Goal: Information Seeking & Learning: Learn about a topic

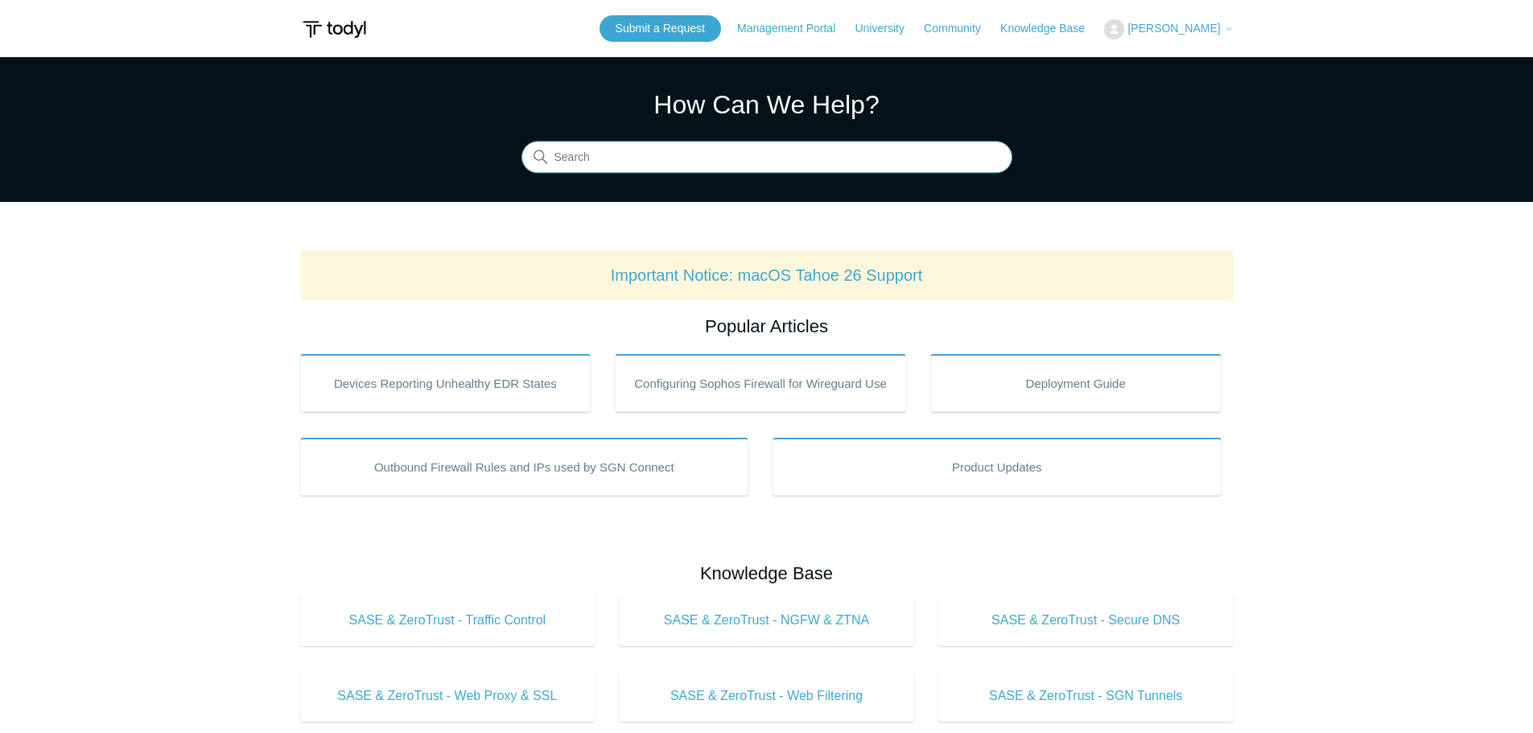
click at [564, 162] on input "Search" at bounding box center [767, 158] width 491 height 32
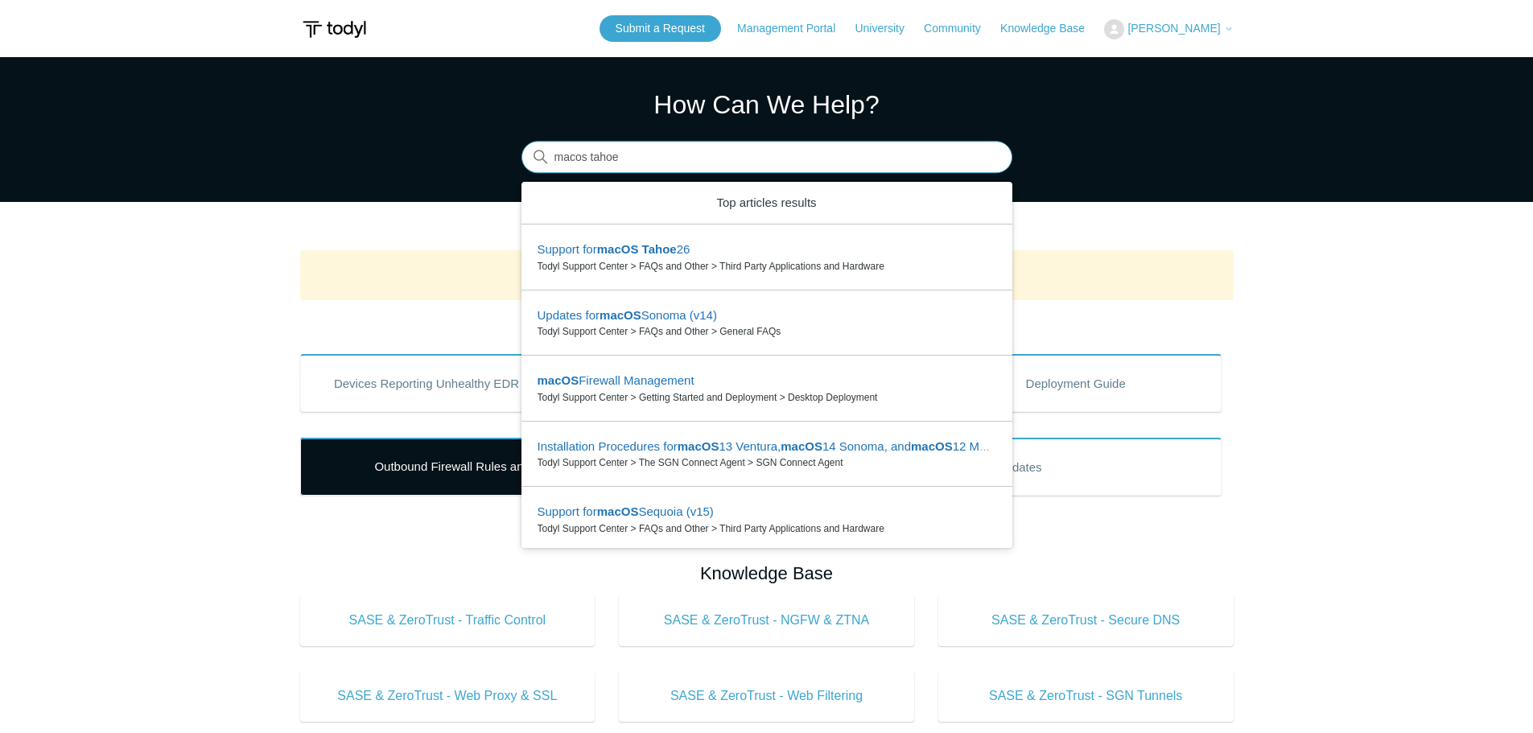
type input "macos tahoe"
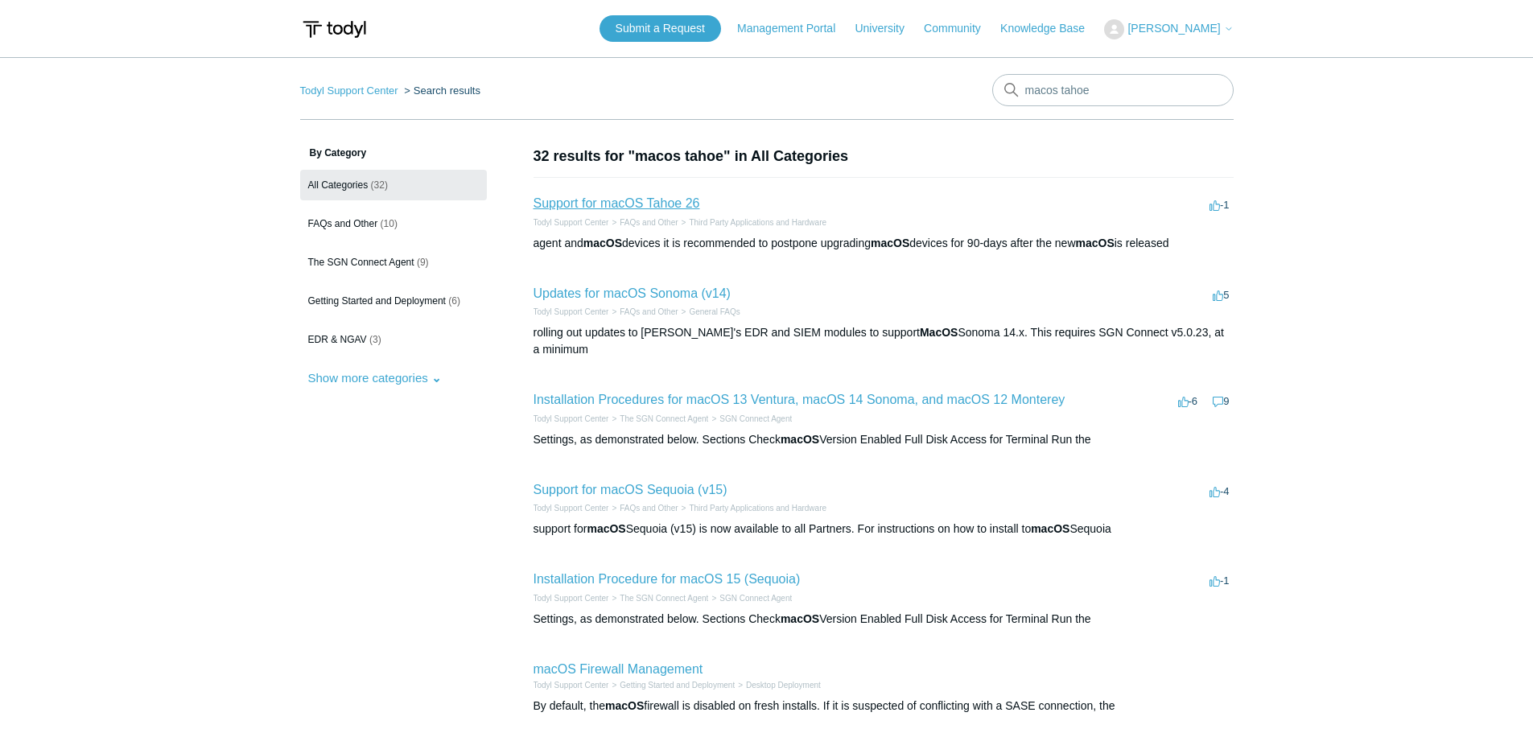
click at [645, 204] on link "Support for macOS Tahoe 26" at bounding box center [617, 203] width 167 height 14
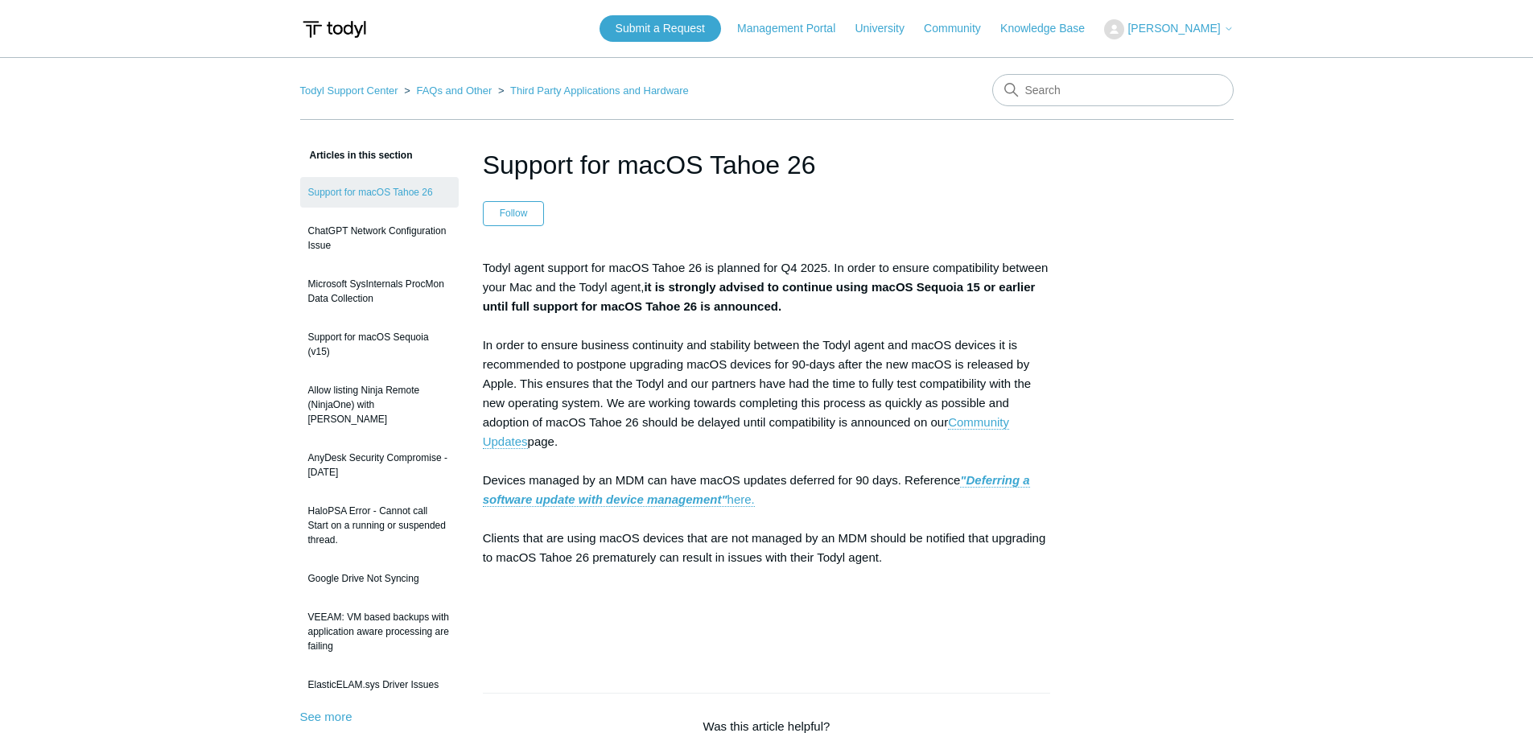
drag, startPoint x: 785, startPoint y: 311, endPoint x: 646, endPoint y: 288, distance: 141.0
click at [646, 288] on p "Todyl agent support for macOS Tahoe 26 is planned for Q4 2025. In order to ensu…" at bounding box center [767, 451] width 568 height 386
copy strong "it is strongly advised to continue using macOS Sequoia 15 or earlier until full…"
click at [503, 442] on link "Community Updates" at bounding box center [746, 432] width 526 height 34
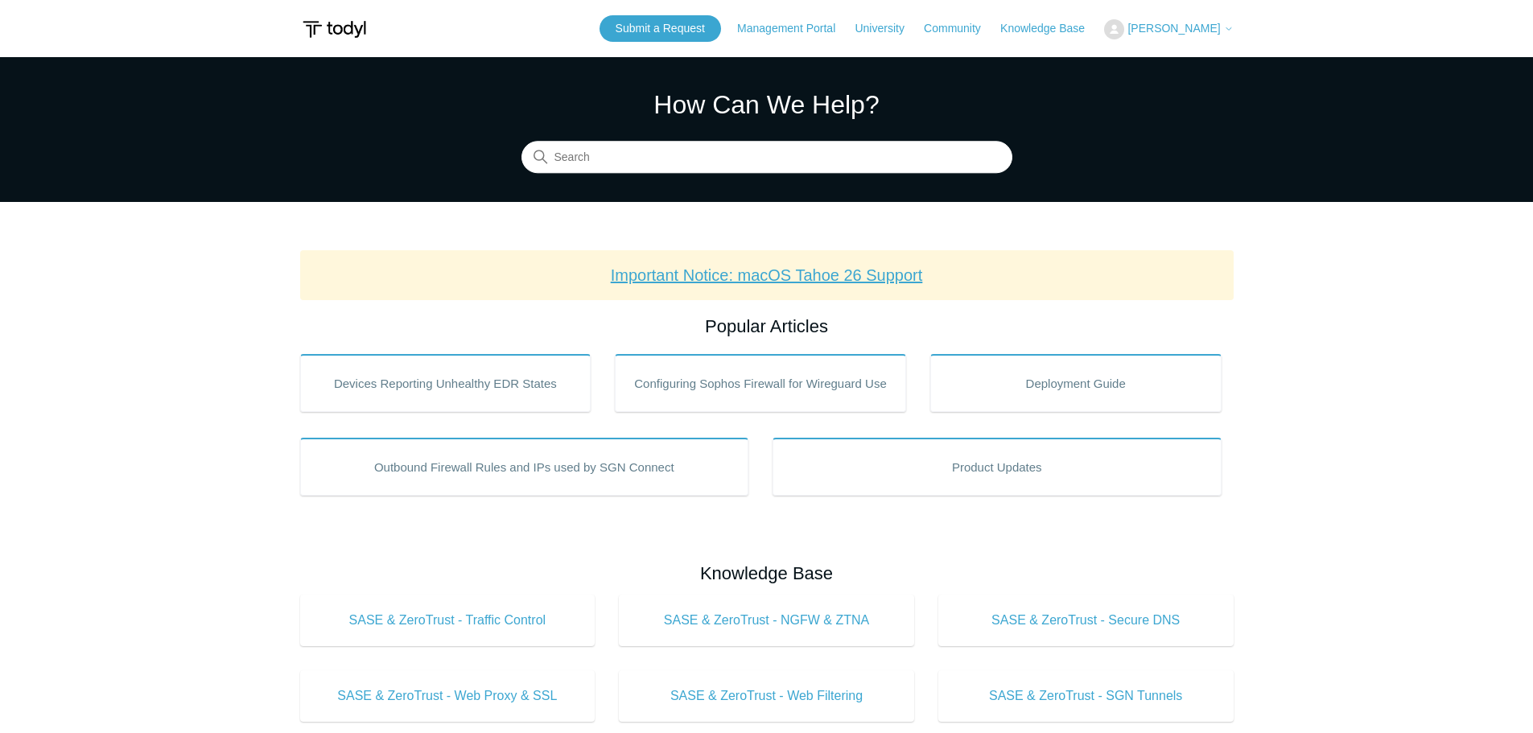
click at [787, 267] on link "Important Notice: macOS Tahoe 26 Support" at bounding box center [767, 275] width 312 height 18
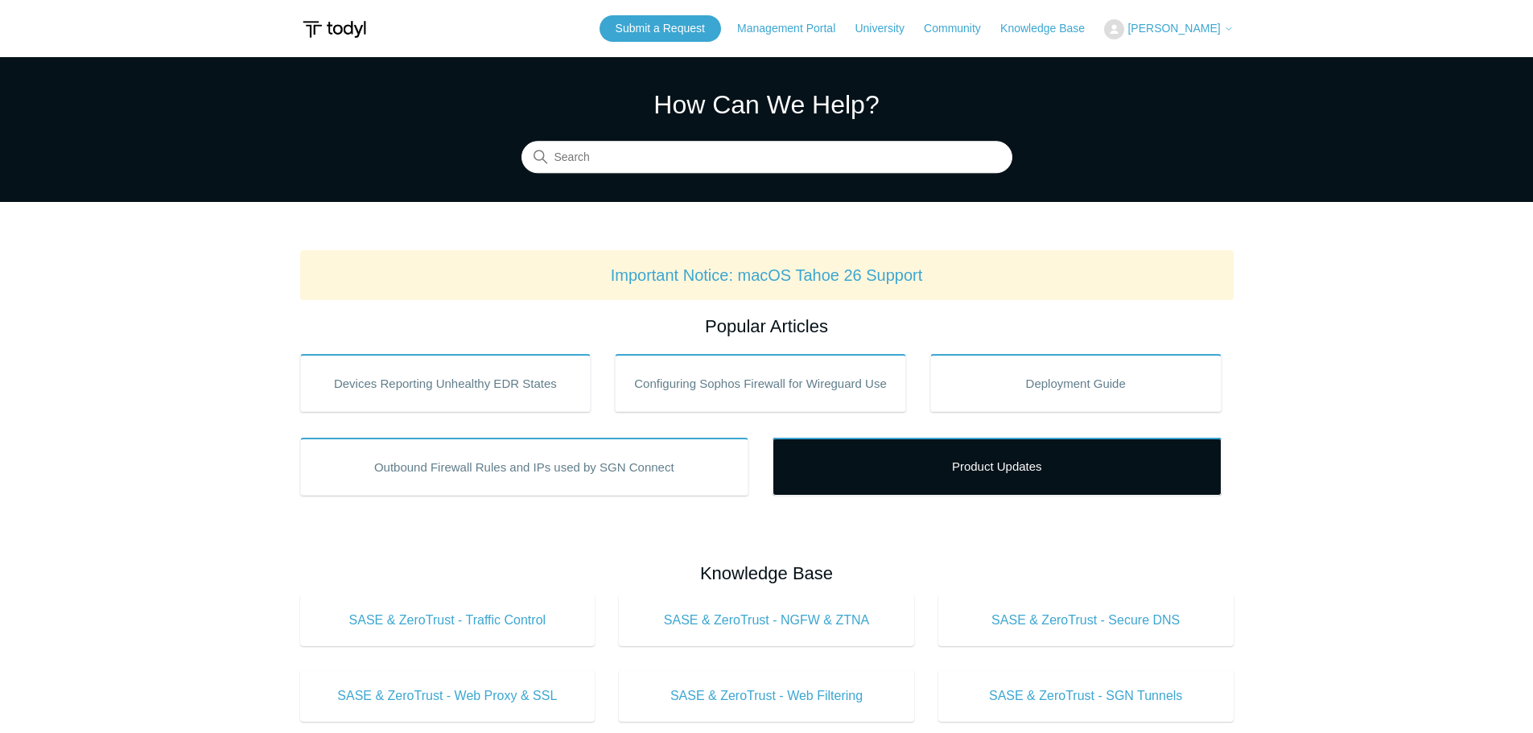
click at [996, 472] on link "Product Updates" at bounding box center [997, 467] width 449 height 58
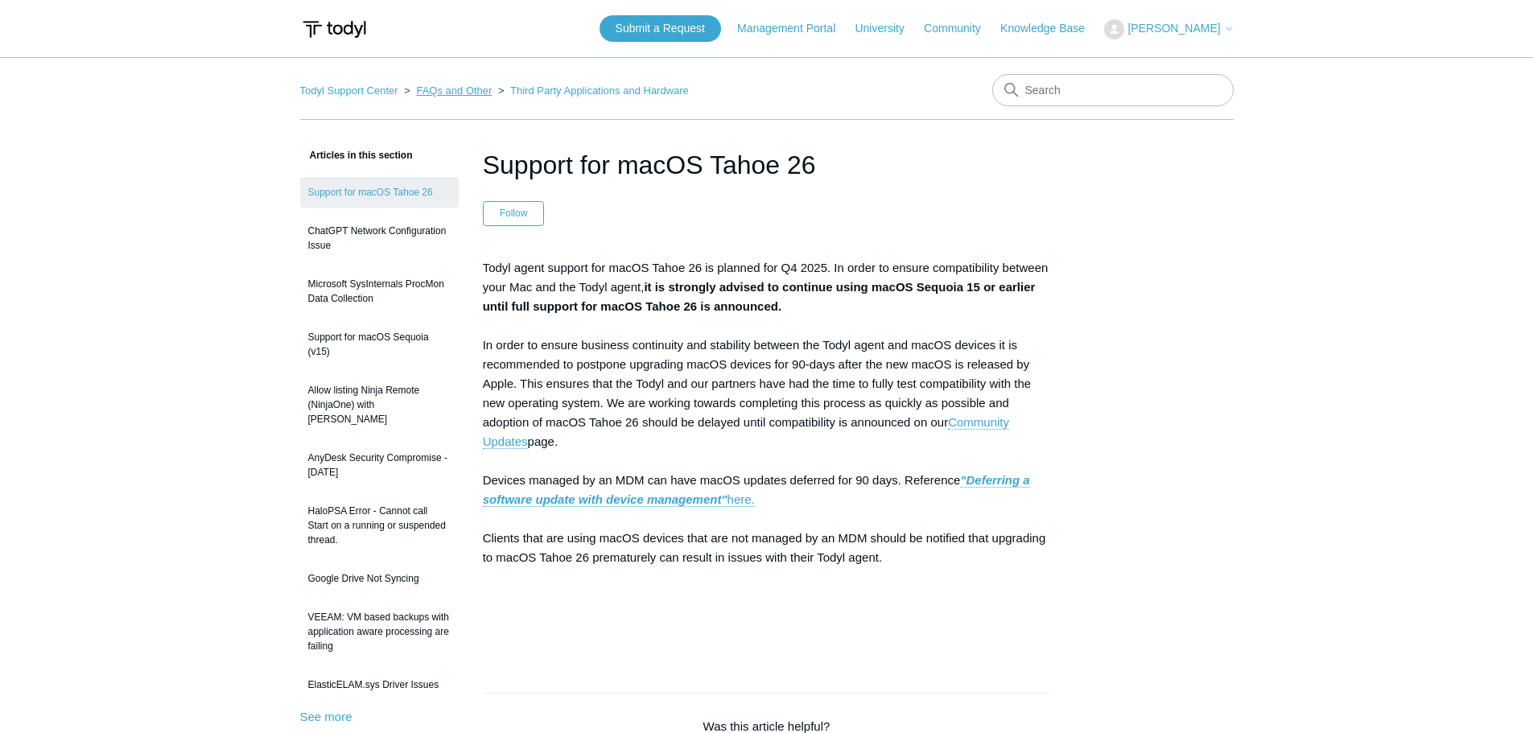
click at [455, 94] on link "FAQs and Other" at bounding box center [454, 91] width 76 height 12
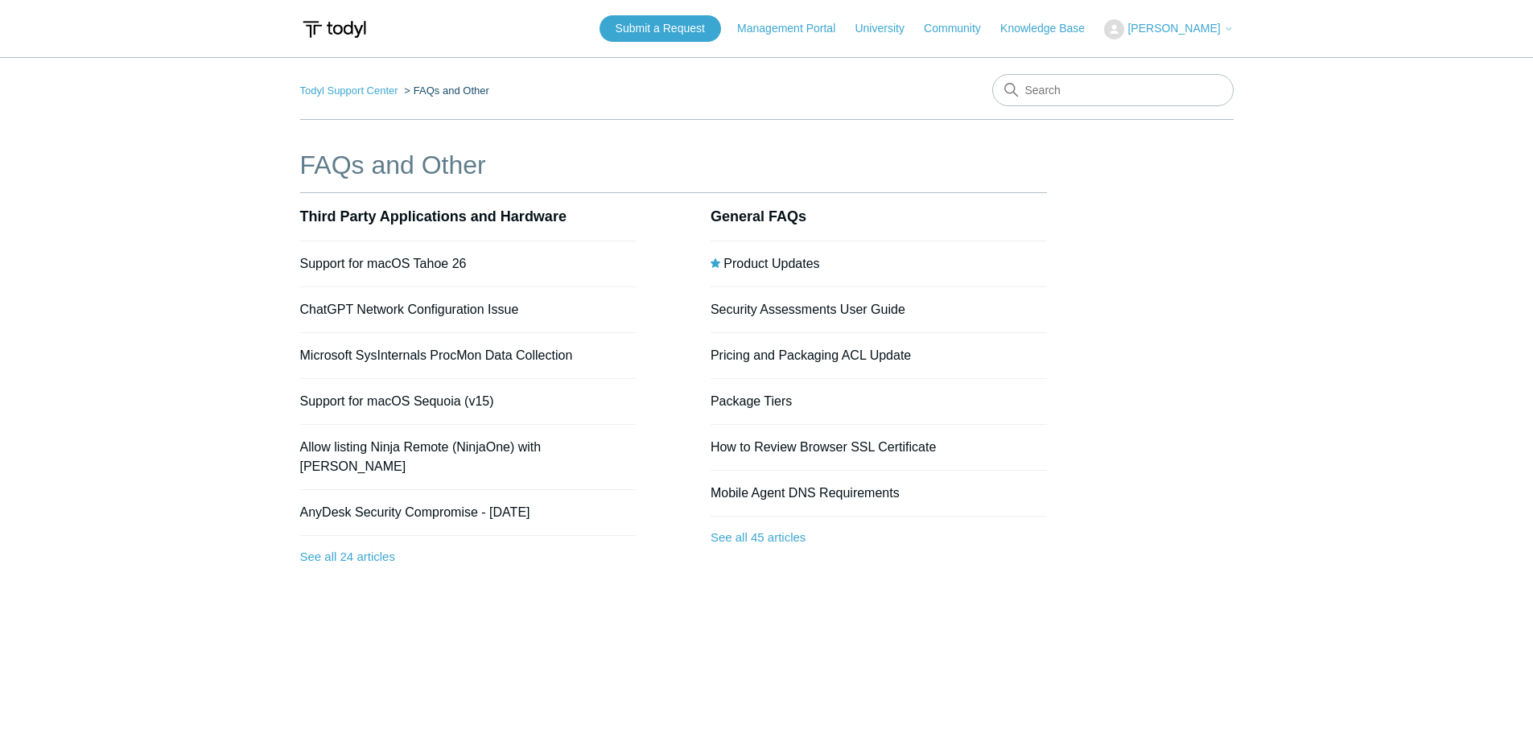
click at [728, 270] on li "Product Updates" at bounding box center [879, 264] width 336 height 46
click at [735, 270] on li "Product Updates" at bounding box center [879, 264] width 336 height 46
click at [740, 263] on link "Product Updates" at bounding box center [772, 264] width 96 height 14
